Goal: Task Accomplishment & Management: Use online tool/utility

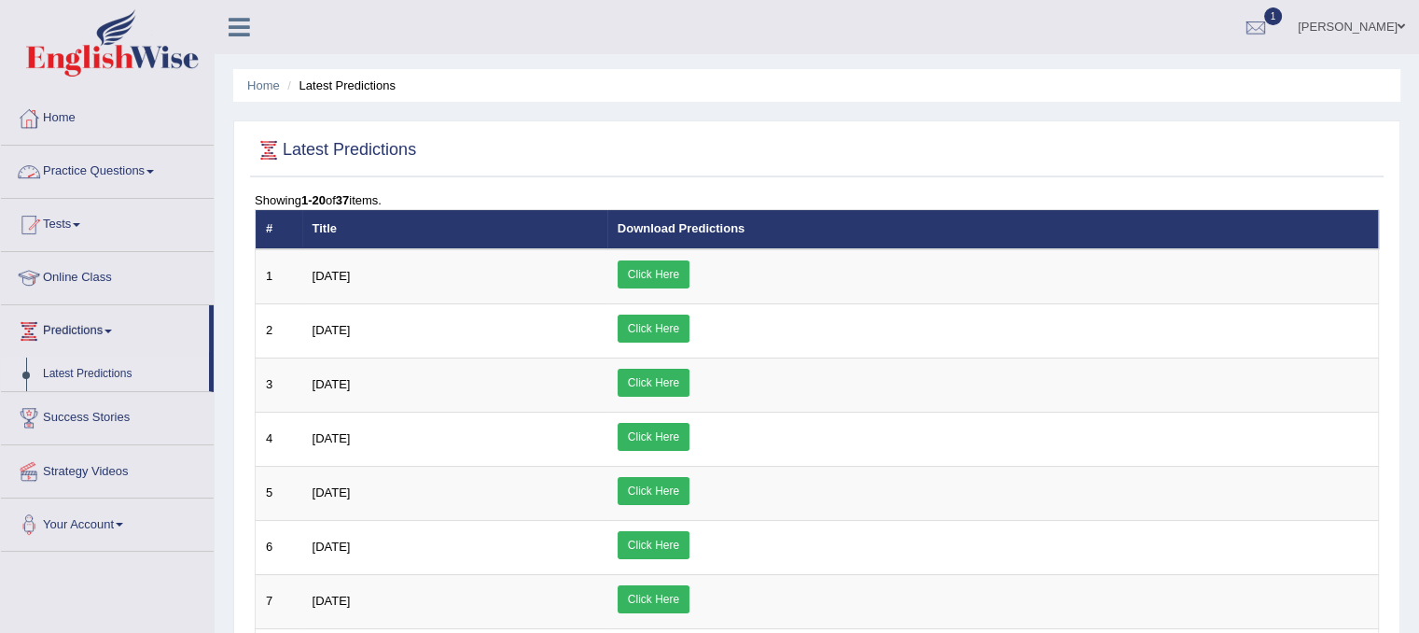
click at [79, 174] on link "Practice Questions" at bounding box center [107, 169] width 213 height 47
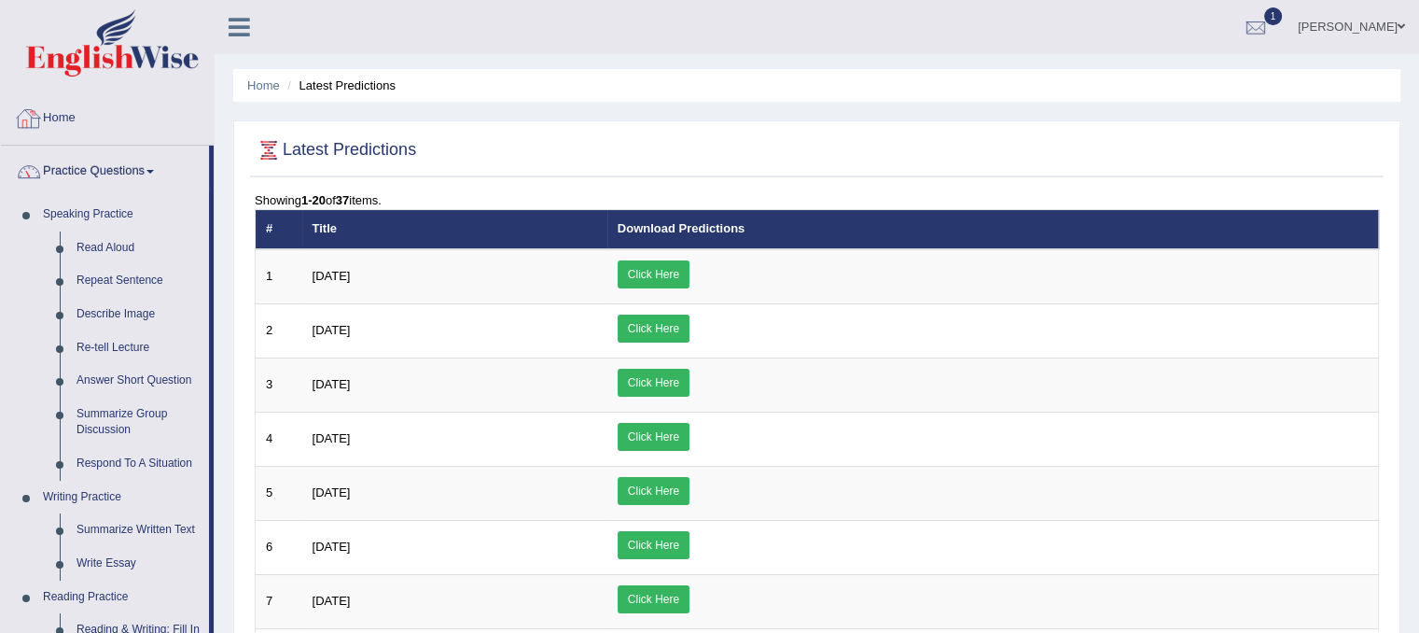
click at [74, 116] on link "Home" at bounding box center [107, 115] width 213 height 47
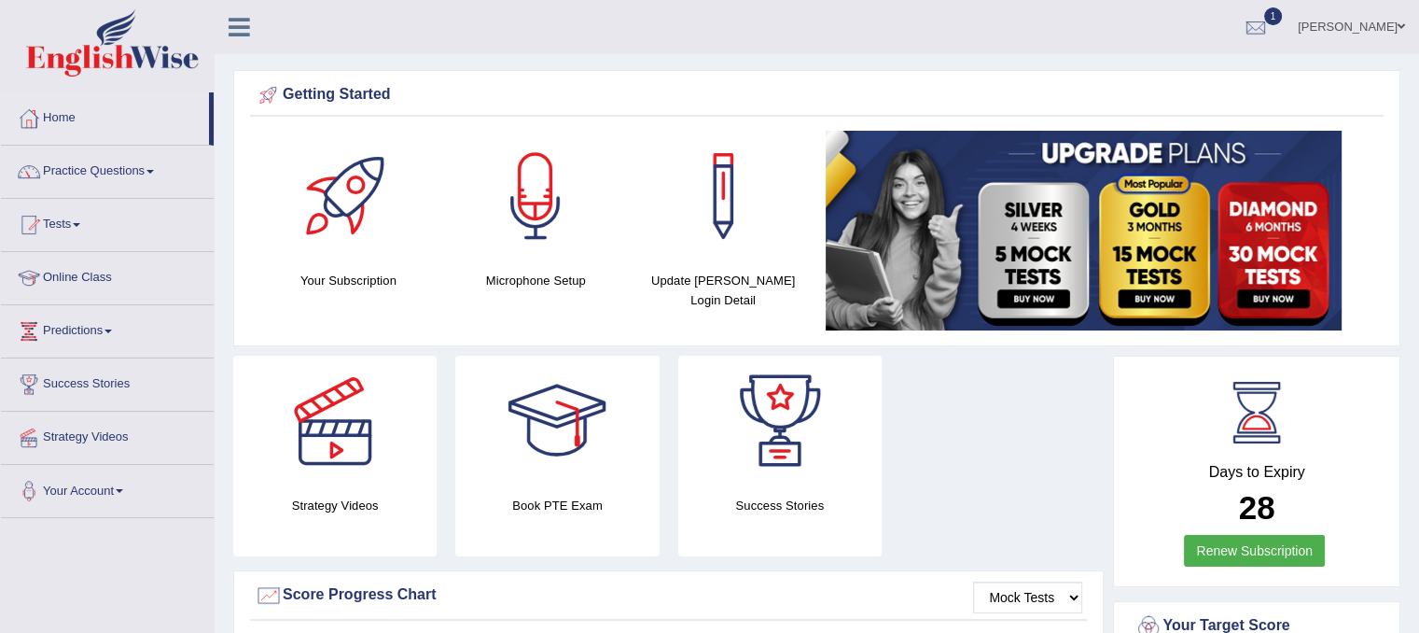
click at [71, 219] on link "Tests" at bounding box center [107, 222] width 213 height 47
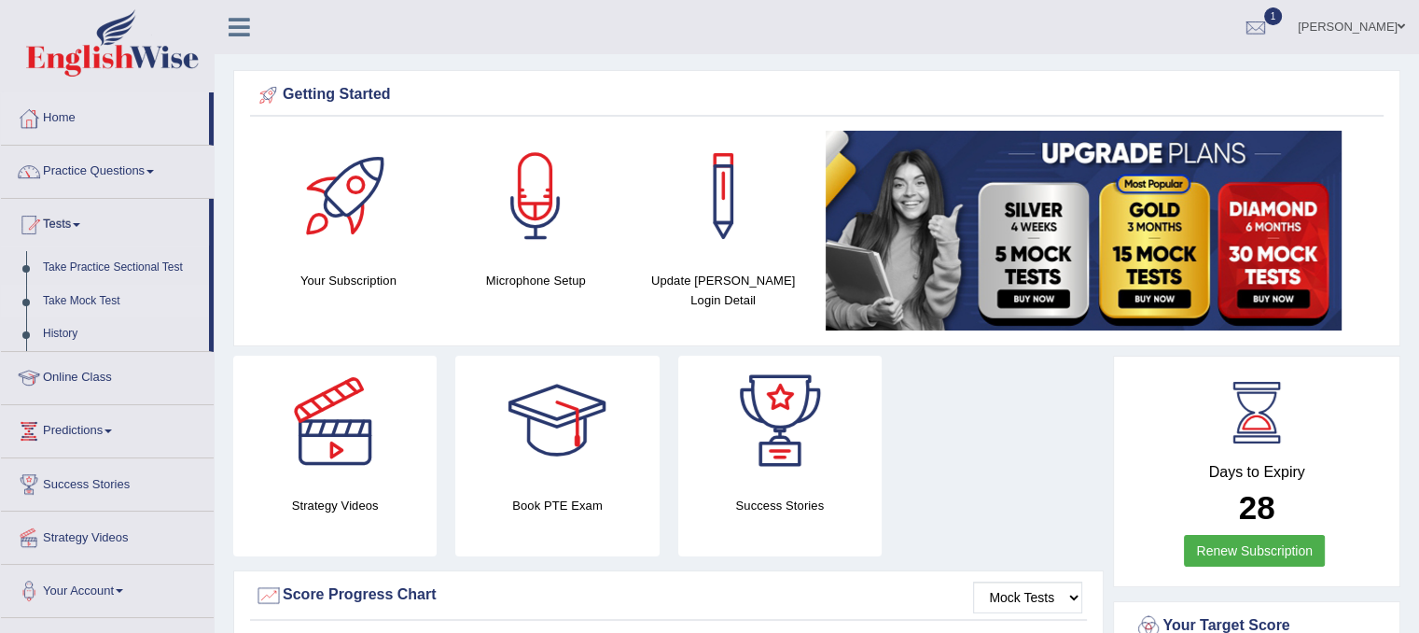
click at [98, 299] on link "Take Mock Test" at bounding box center [122, 302] width 174 height 34
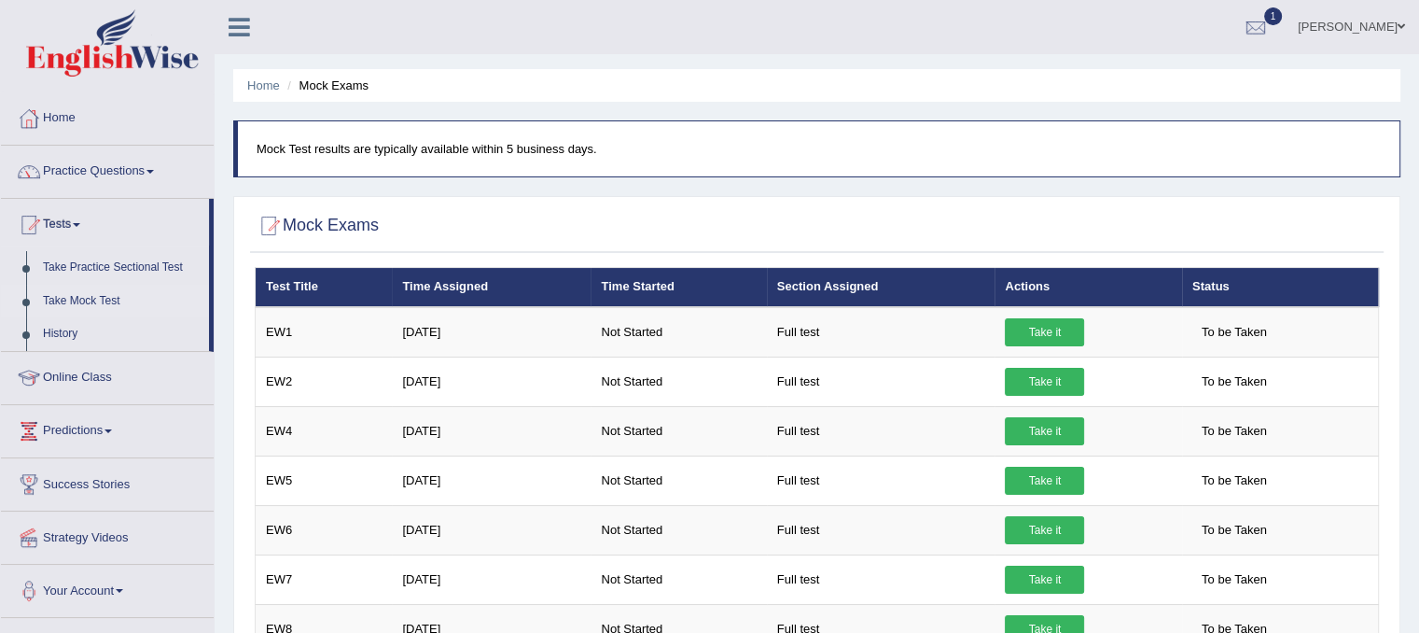
drag, startPoint x: 1426, startPoint y: 302, endPoint x: 1416, endPoint y: 252, distance: 51.4
click at [1416, 252] on html "Toggle navigation Home Practice Questions Speaking Practice Read Aloud Repeat S…" at bounding box center [709, 316] width 1419 height 633
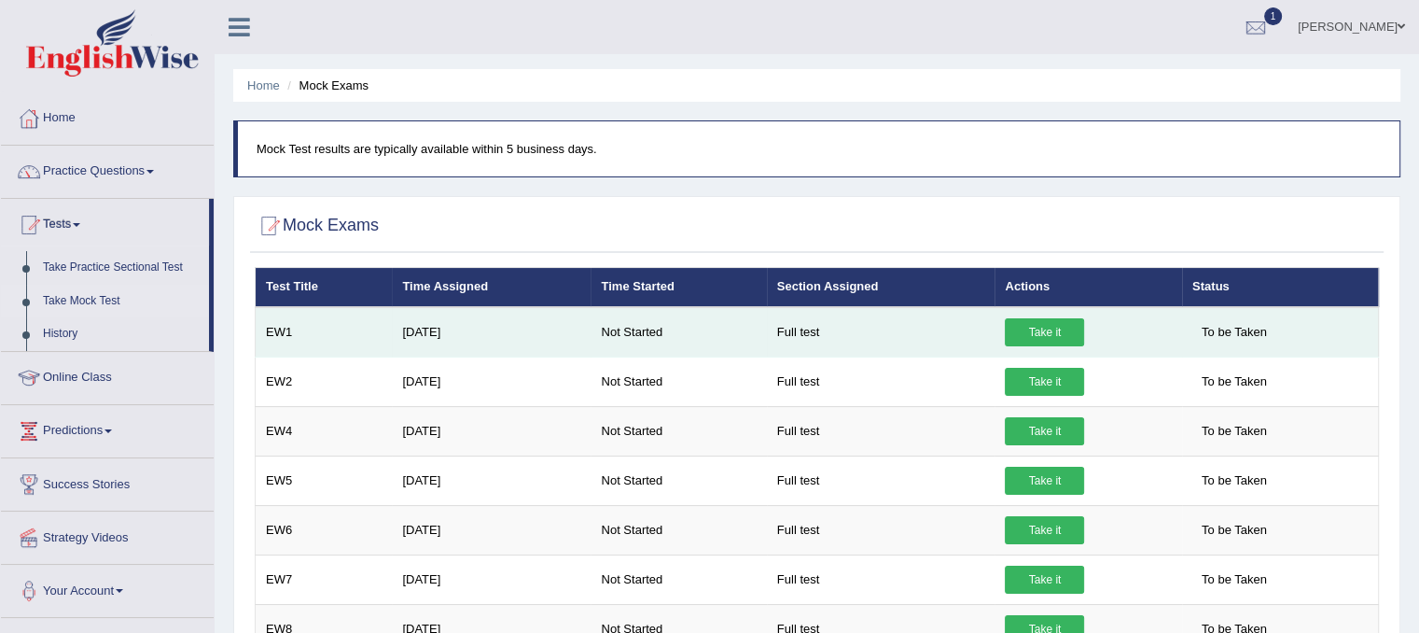
click at [1045, 334] on link "Take it" at bounding box center [1044, 332] width 79 height 28
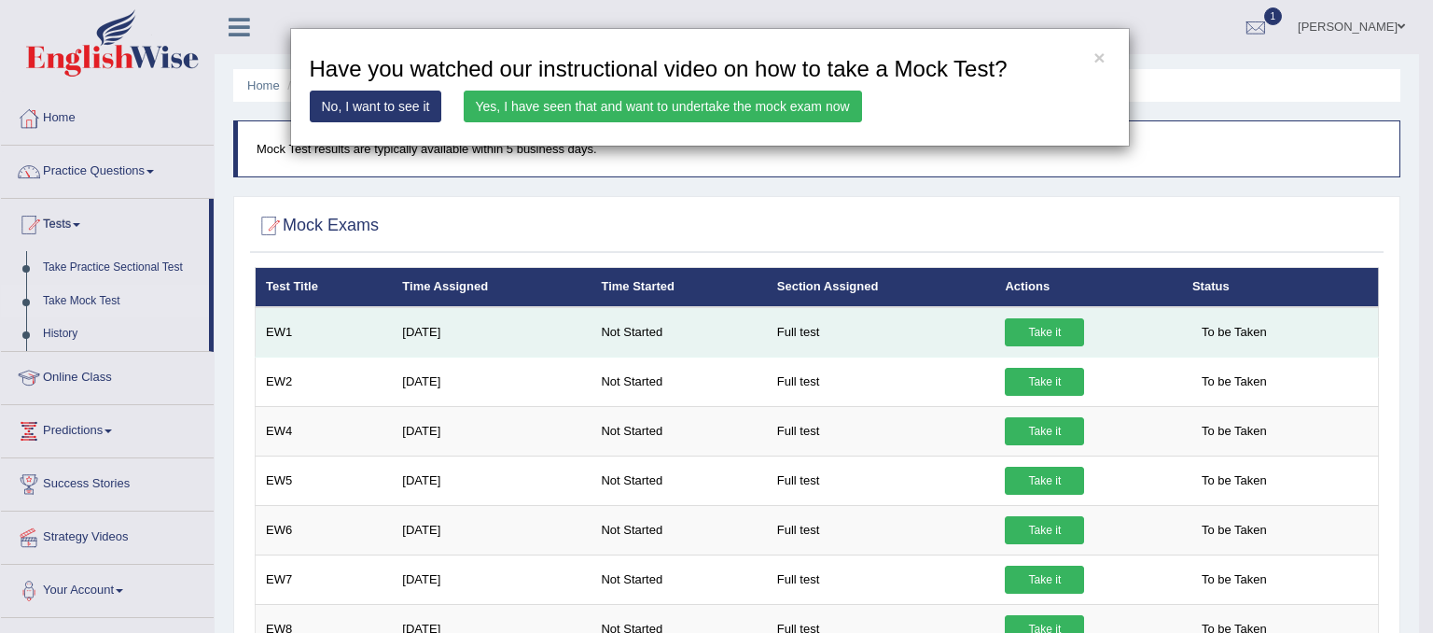
click at [1045, 334] on div "× Have you watched our instructional video on how to take a Mock Test? No, I wa…" at bounding box center [716, 316] width 1433 height 633
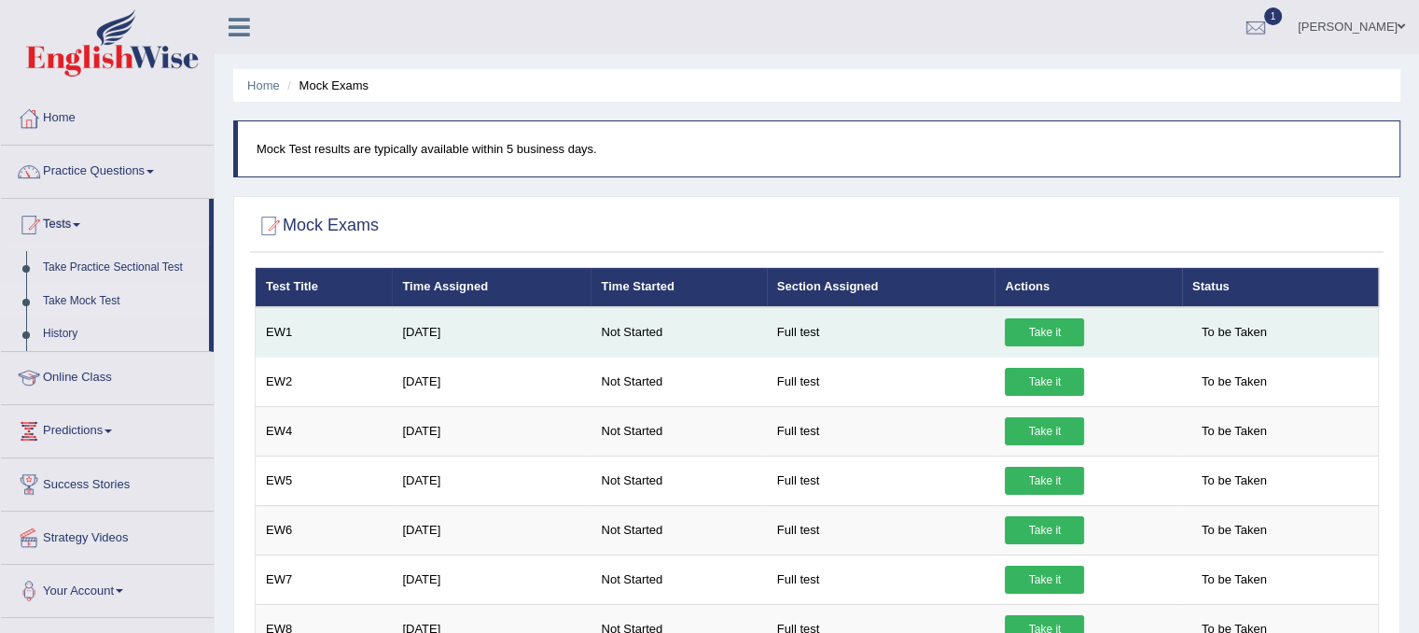
click at [1045, 334] on link "Take it" at bounding box center [1044, 332] width 79 height 28
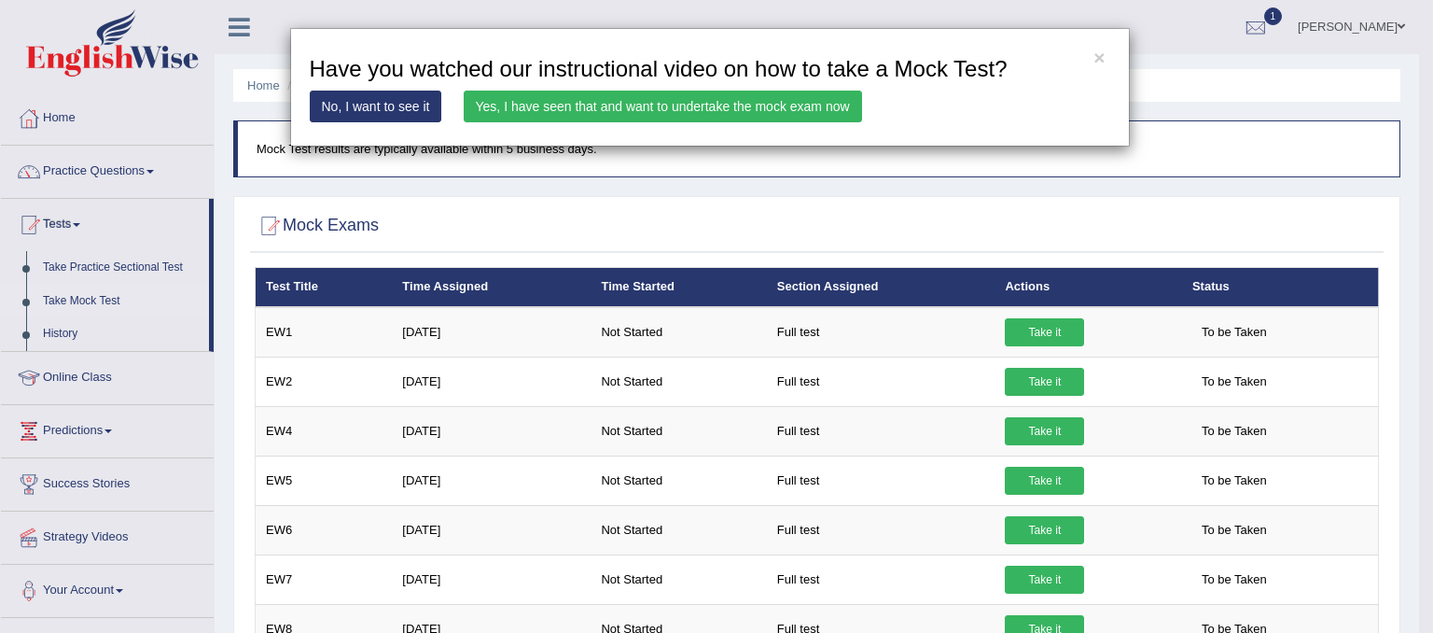
click at [797, 96] on link "Yes, I have seen that and want to undertake the mock exam now" at bounding box center [663, 106] width 398 height 32
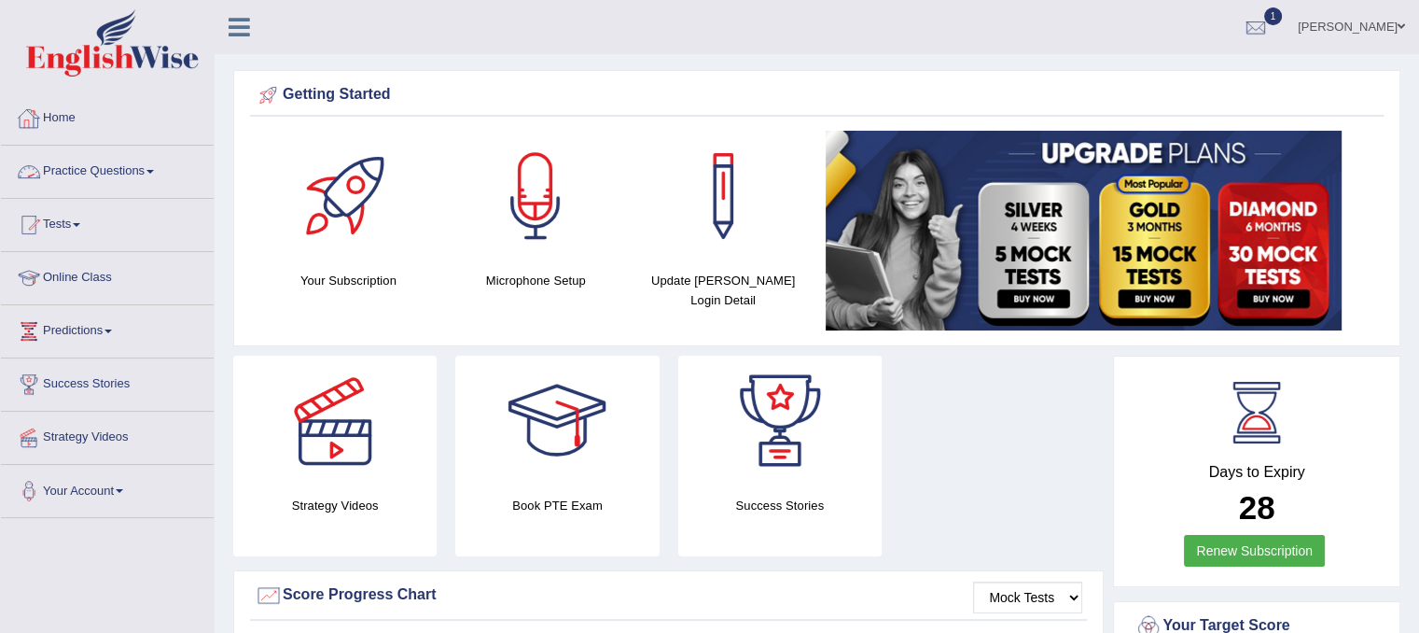
click at [93, 161] on link "Practice Questions" at bounding box center [107, 169] width 213 height 47
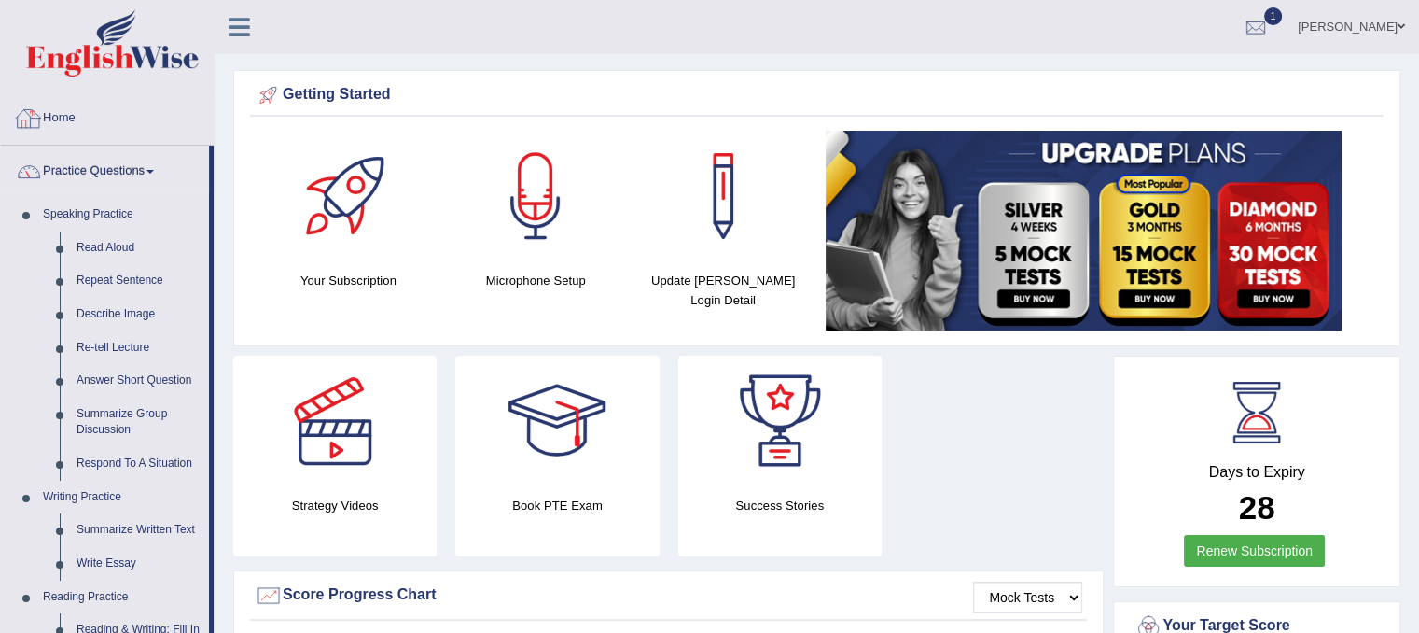
click at [49, 117] on link "Home" at bounding box center [107, 115] width 213 height 47
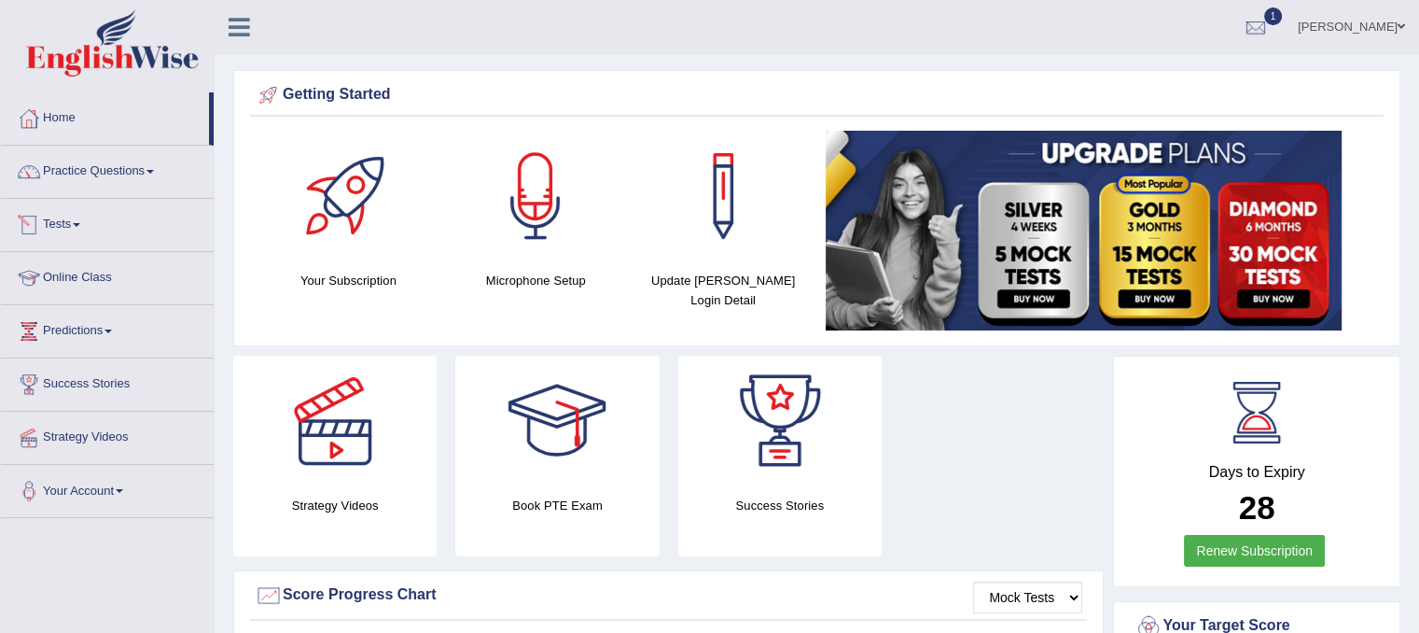
click at [73, 225] on link "Tests" at bounding box center [107, 222] width 213 height 47
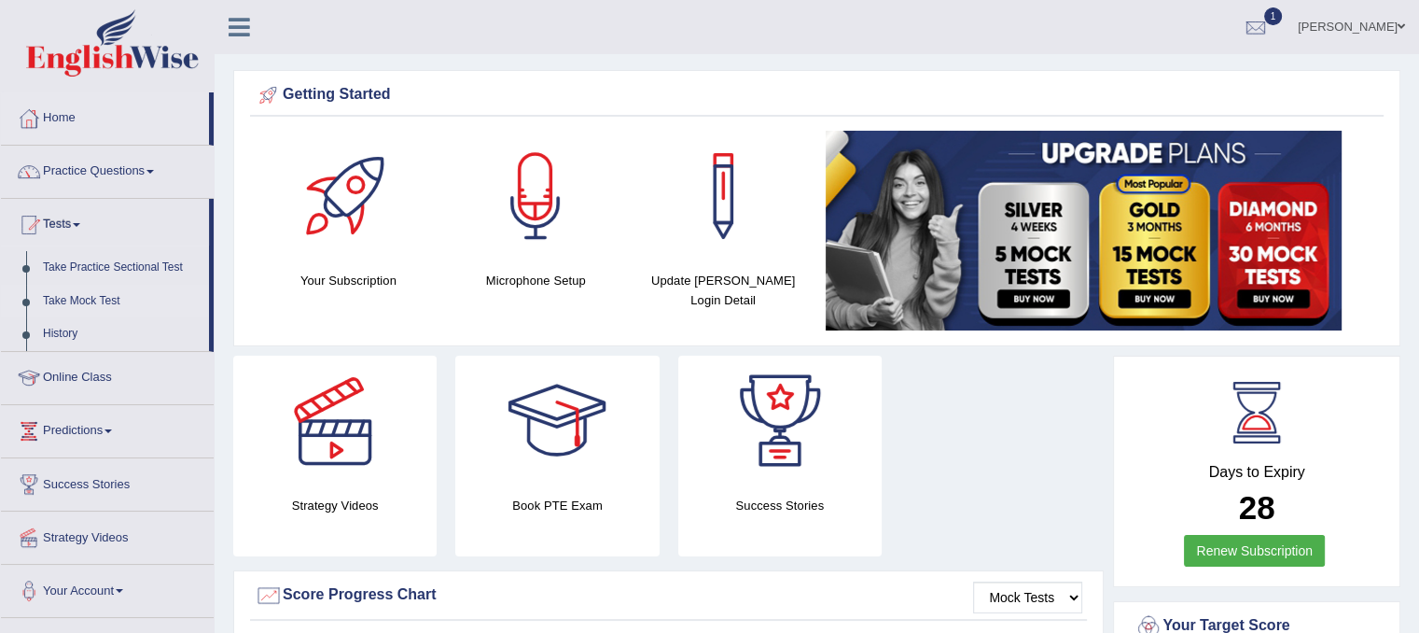
click at [90, 296] on link "Take Mock Test" at bounding box center [122, 302] width 174 height 34
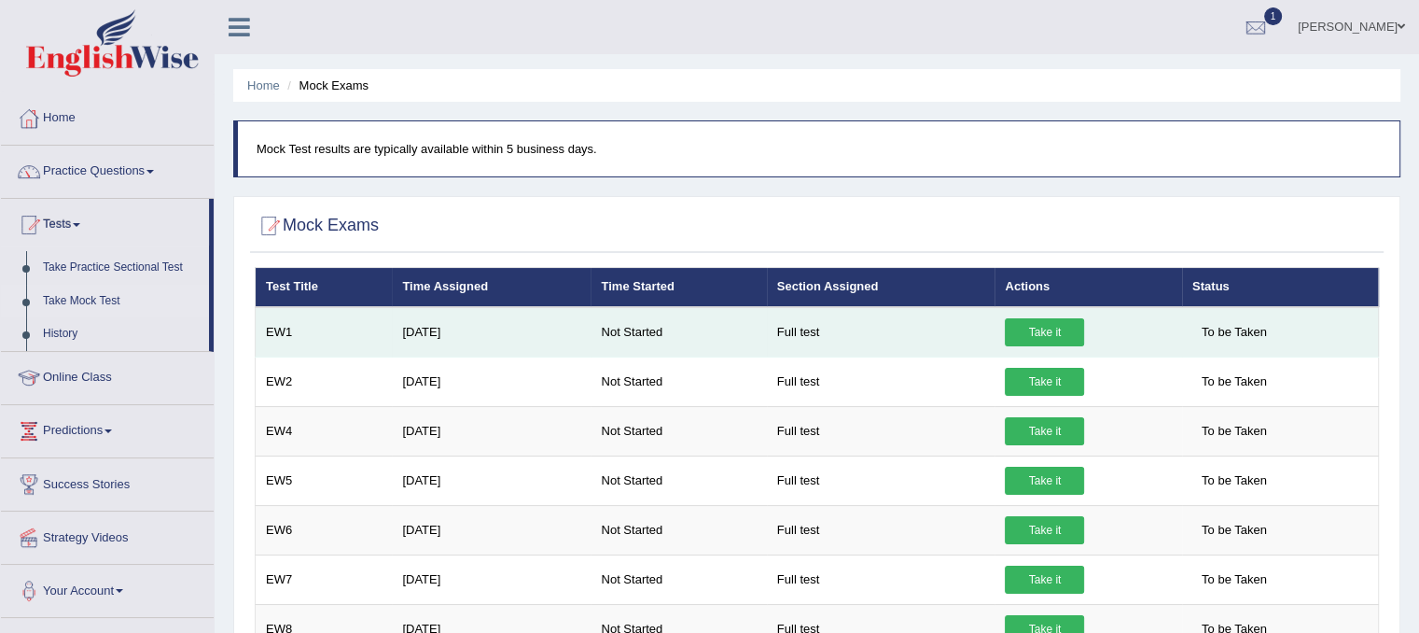
click at [1061, 322] on link "Take it" at bounding box center [1044, 332] width 79 height 28
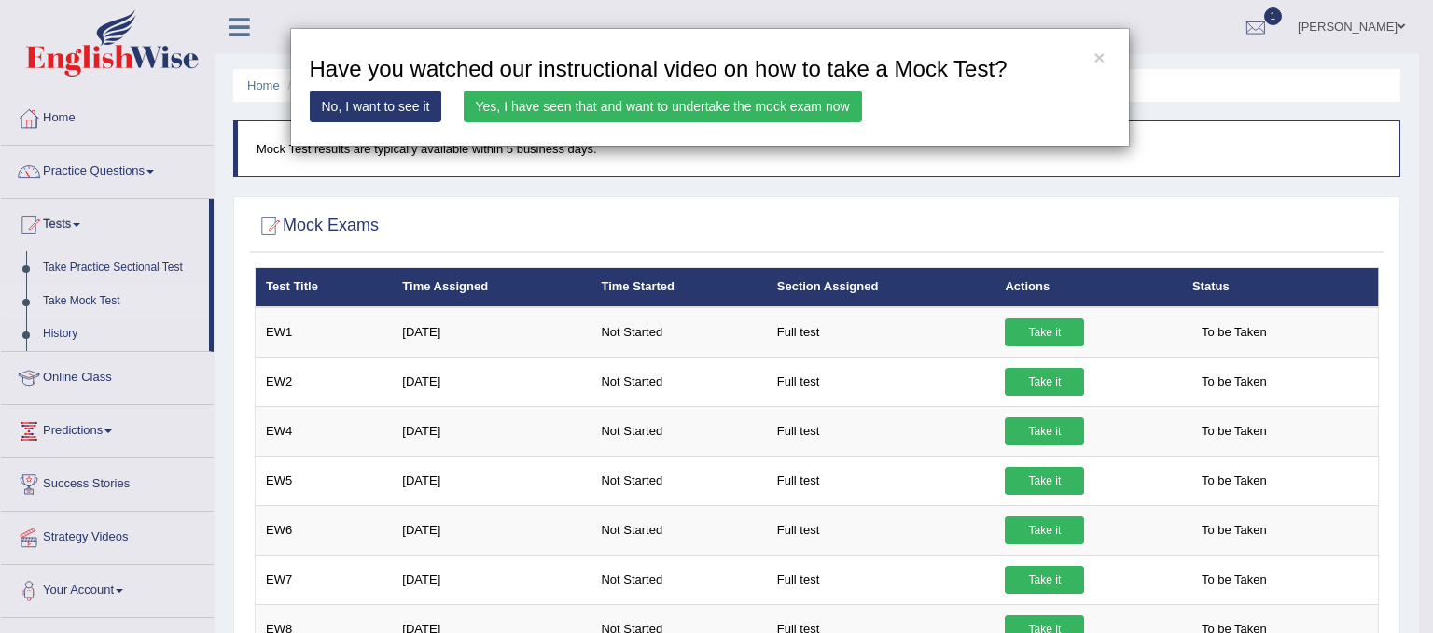
click at [657, 116] on link "Yes, I have seen that and want to undertake the mock exam now" at bounding box center [663, 106] width 398 height 32
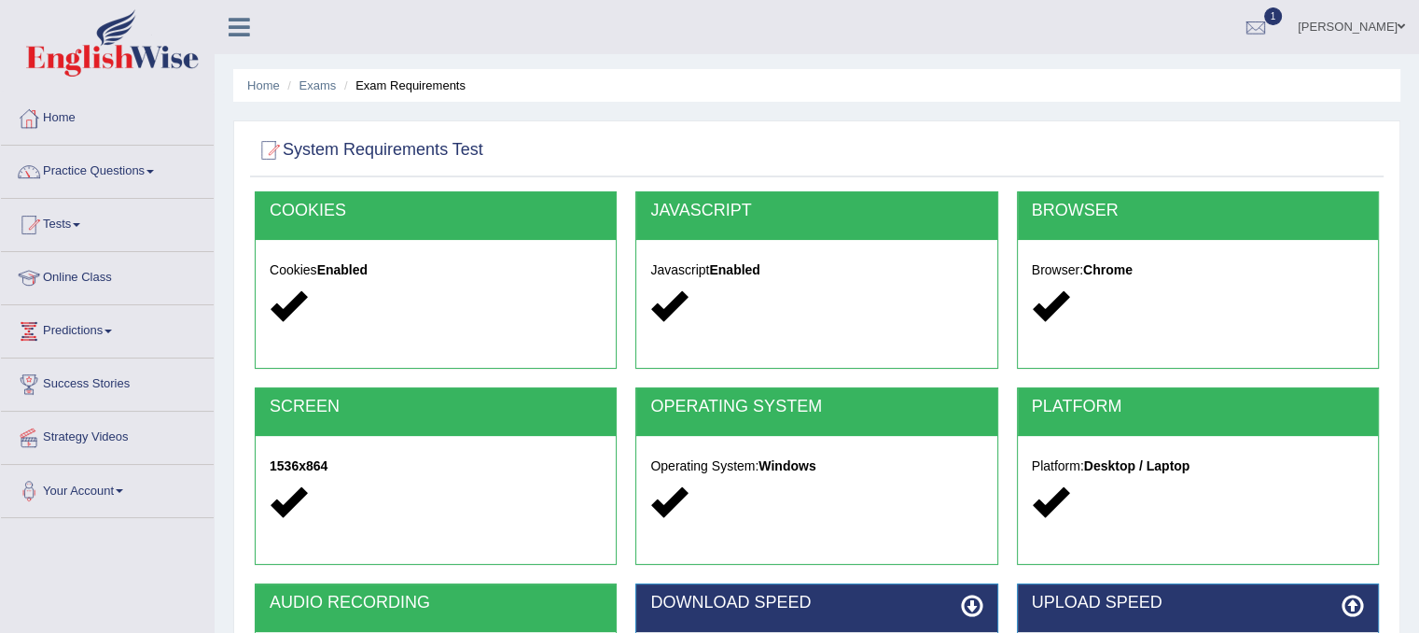
scroll to position [347, 0]
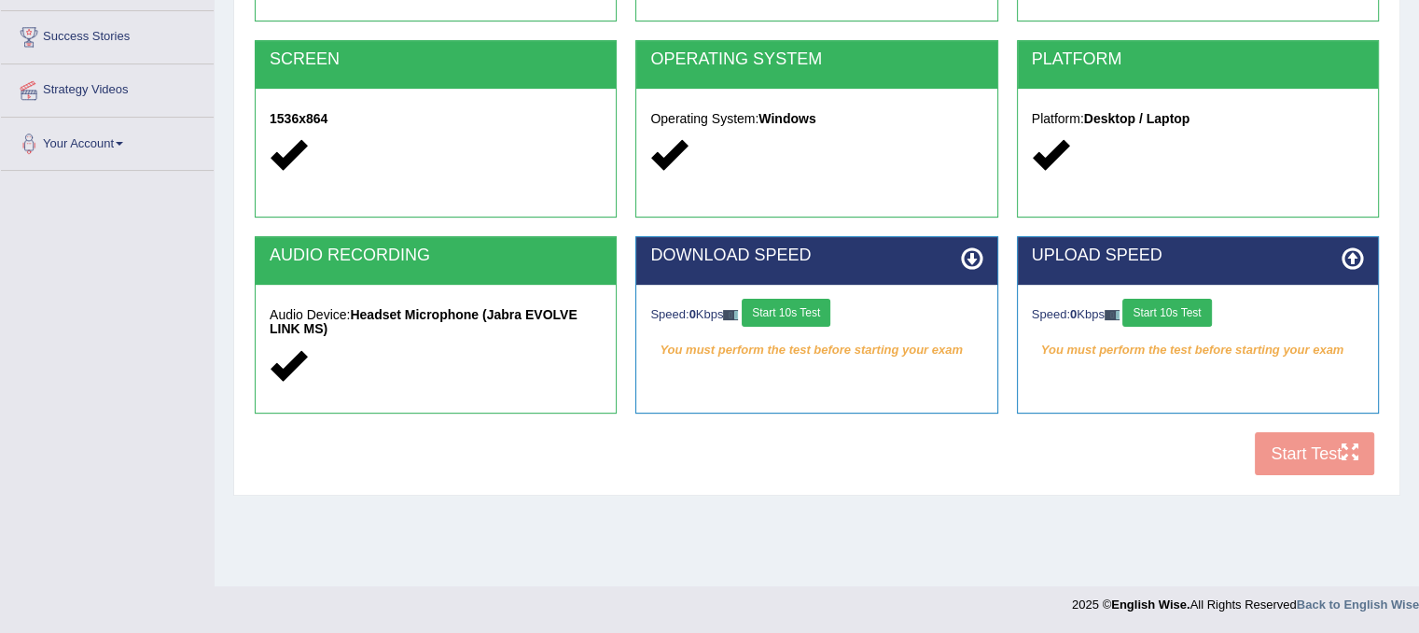
click at [802, 305] on button "Start 10s Test" at bounding box center [786, 313] width 89 height 28
click at [1168, 307] on button "Start 10s Test" at bounding box center [1166, 313] width 89 height 28
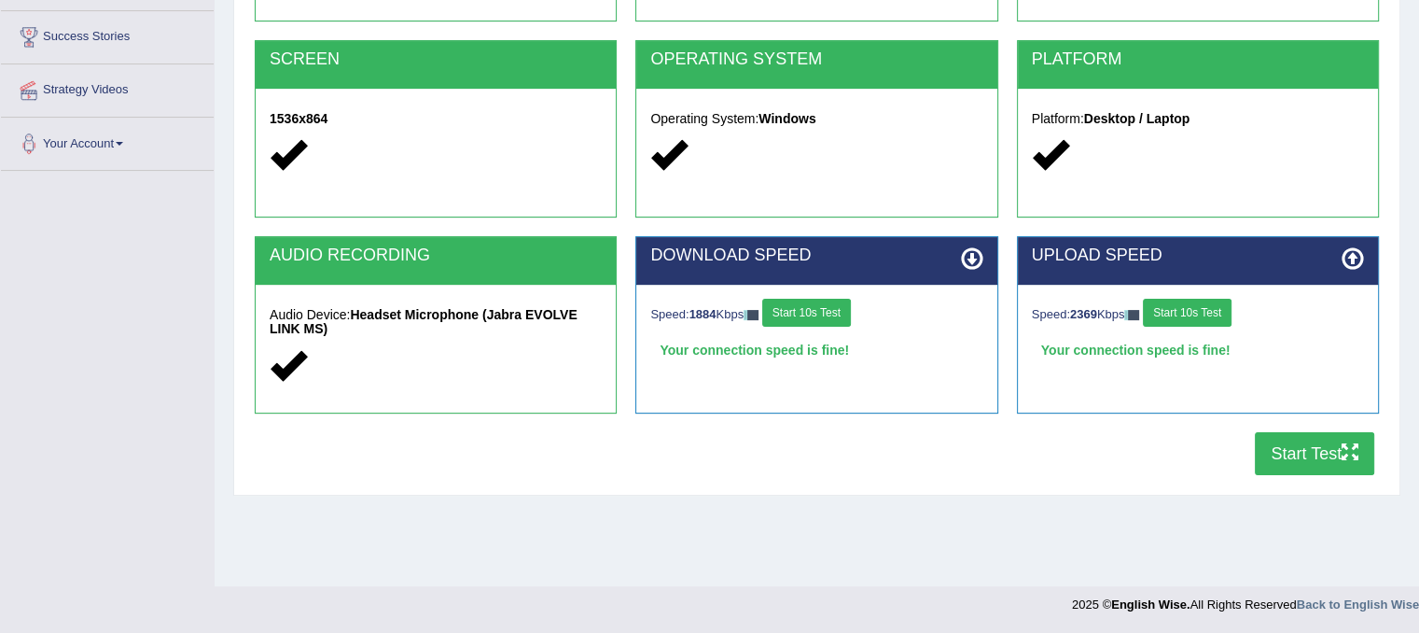
click at [1288, 459] on button "Start Test" at bounding box center [1314, 453] width 119 height 43
